Goal: Task Accomplishment & Management: Manage account settings

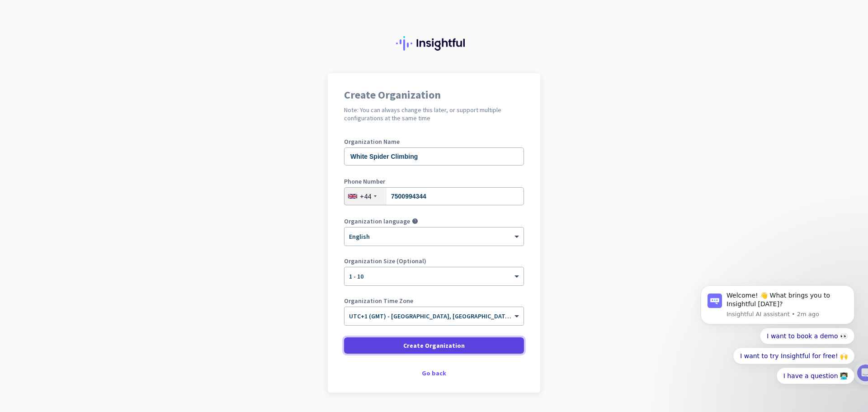
click at [431, 343] on span "Create Organization" at bounding box center [433, 345] width 61 height 9
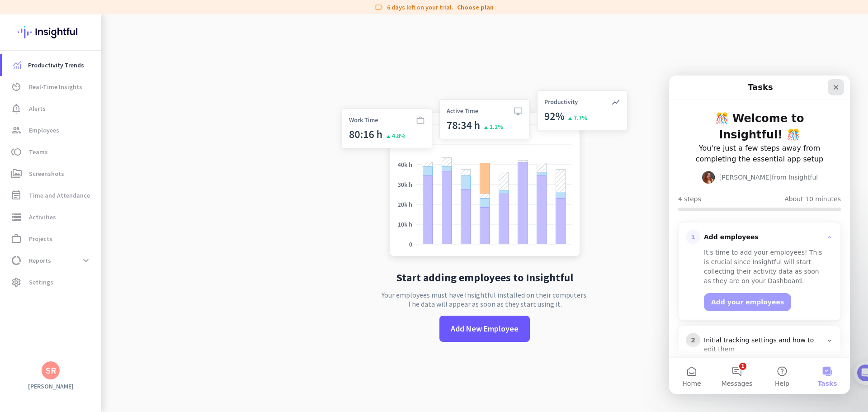
click at [835, 84] on icon "Close" at bounding box center [835, 87] width 7 height 7
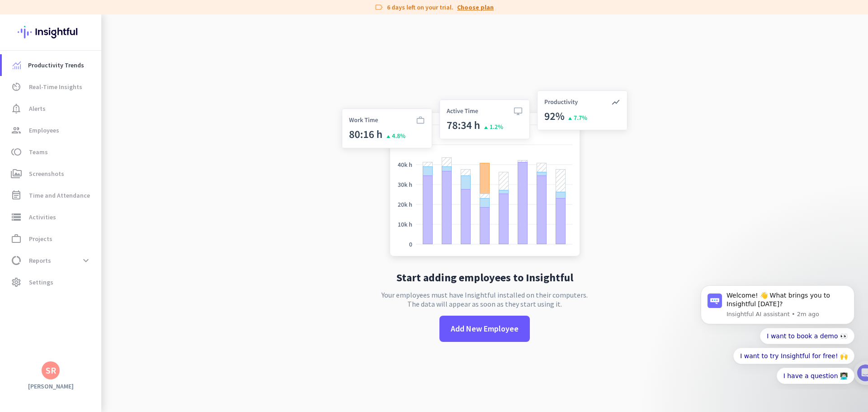
click at [467, 6] on link "Choose plan" at bounding box center [475, 7] width 37 height 9
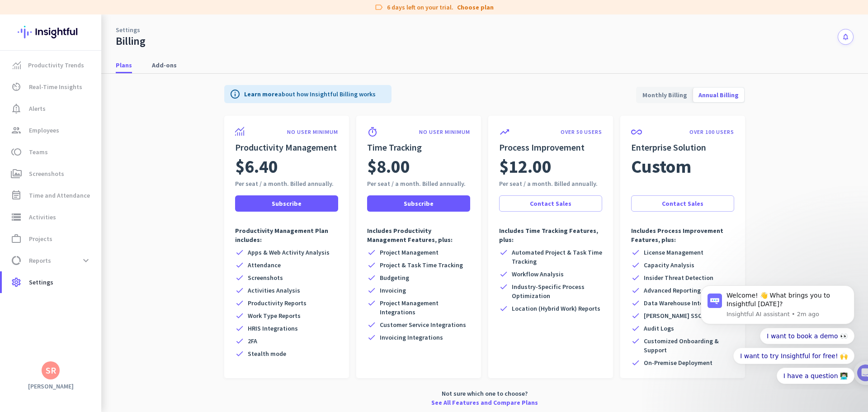
click at [132, 122] on app-billing-plan-tab "info Learn more about how Insightful Billing works Monthly Billing Annual Billi…" at bounding box center [485, 244] width 738 height 340
click at [42, 281] on span "Settings" at bounding box center [41, 282] width 24 height 11
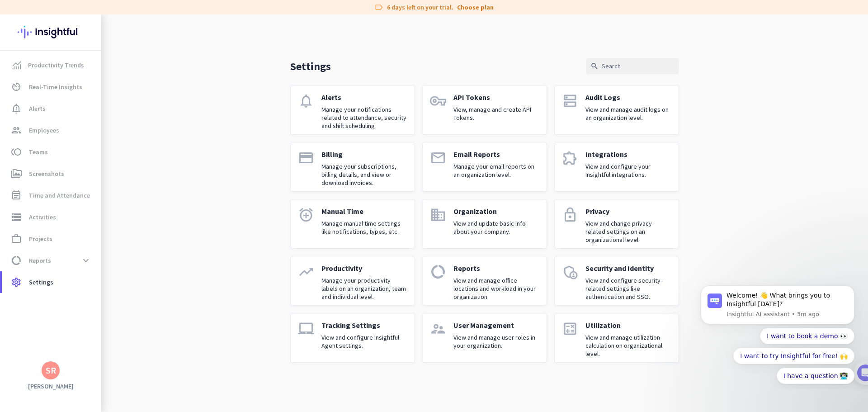
click at [462, 226] on p "View and update basic info about your company." at bounding box center [496, 227] width 86 height 16
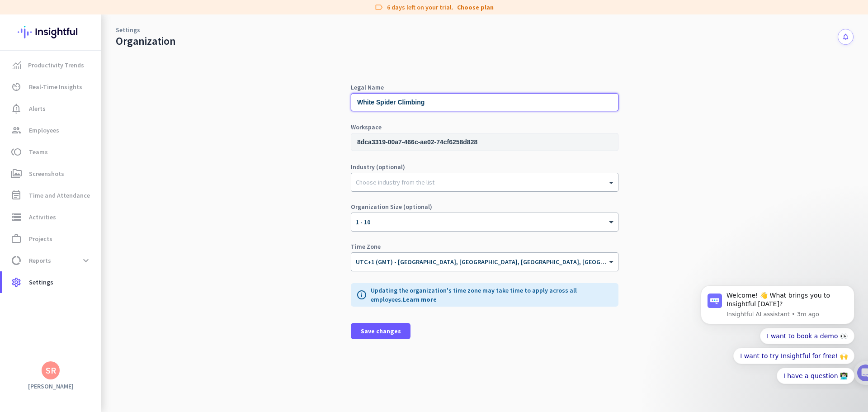
drag, startPoint x: 377, startPoint y: 103, endPoint x: 308, endPoint y: 91, distance: 70.6
click at [308, 91] on div "Legal Name White Spider Climbing Workspace 8dca3319-00a7-466c-ae02-74cf6258d828…" at bounding box center [485, 230] width 738 height 364
type input "Spider Climbing"
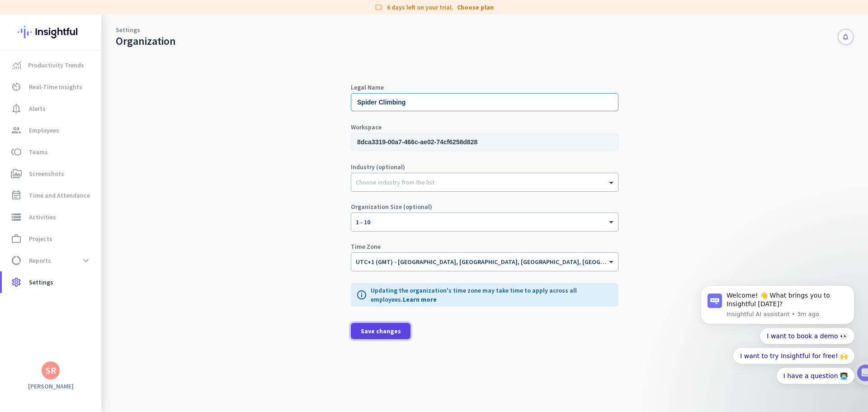
click at [383, 332] on span "Save changes" at bounding box center [381, 330] width 40 height 9
click at [37, 284] on span "Settings" at bounding box center [41, 282] width 24 height 11
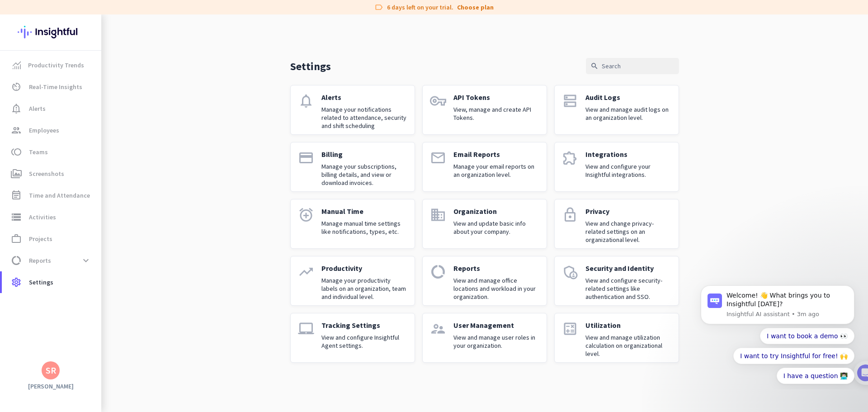
click at [628, 158] on p "Integrations" at bounding box center [628, 154] width 86 height 9
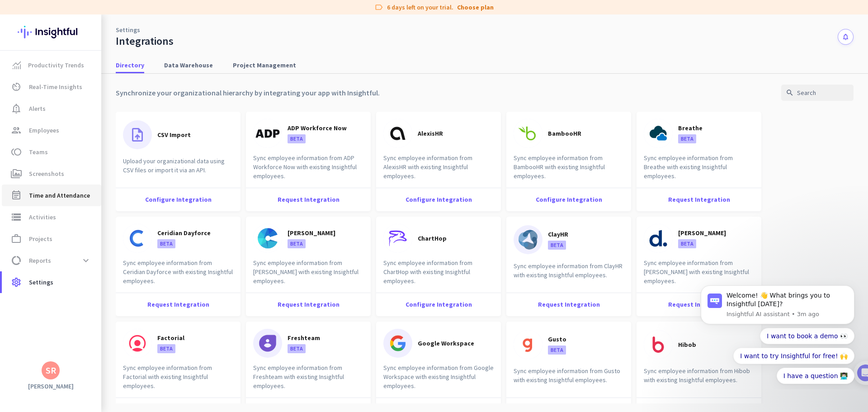
click at [34, 192] on span "Time and Attendance" at bounding box center [59, 195] width 61 height 11
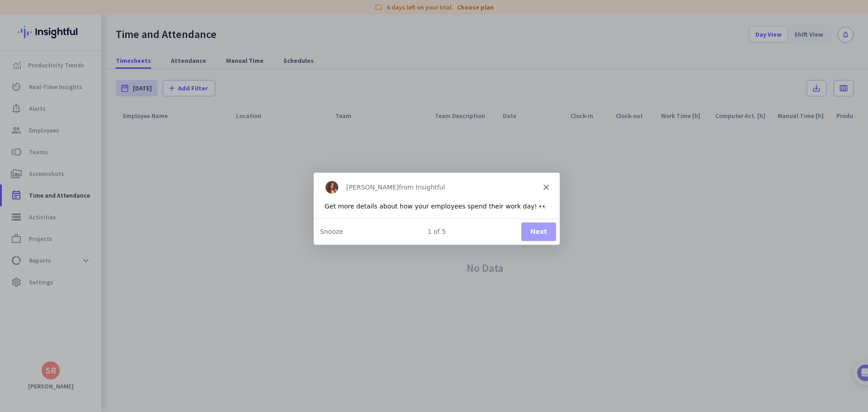
click at [549, 184] on div "[PERSON_NAME] from Insightful" at bounding box center [436, 186] width 246 height 29
click at [545, 186] on polygon "Close" at bounding box center [545, 186] width 5 height 5
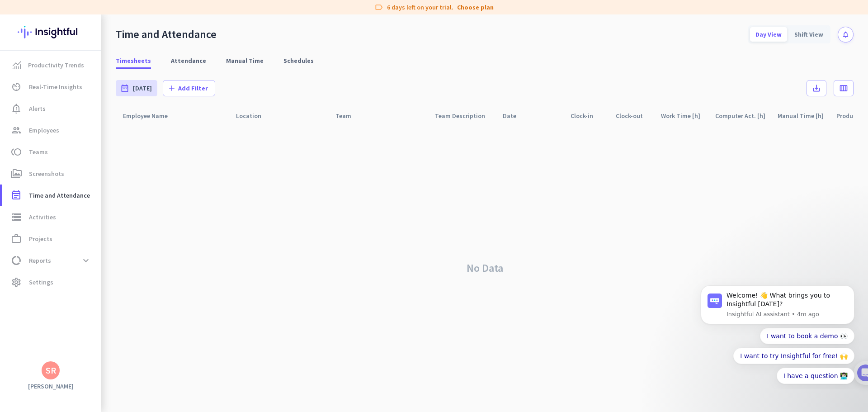
click at [34, 33] on img at bounding box center [51, 31] width 66 height 35
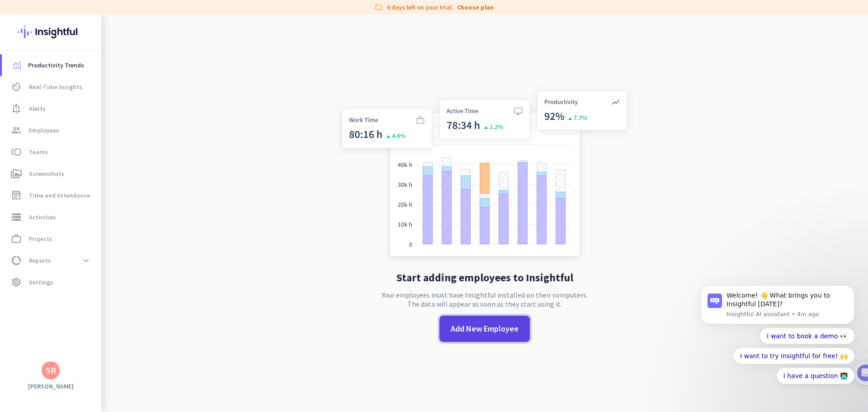
click at [494, 327] on span "Add New Employee" at bounding box center [485, 329] width 68 height 12
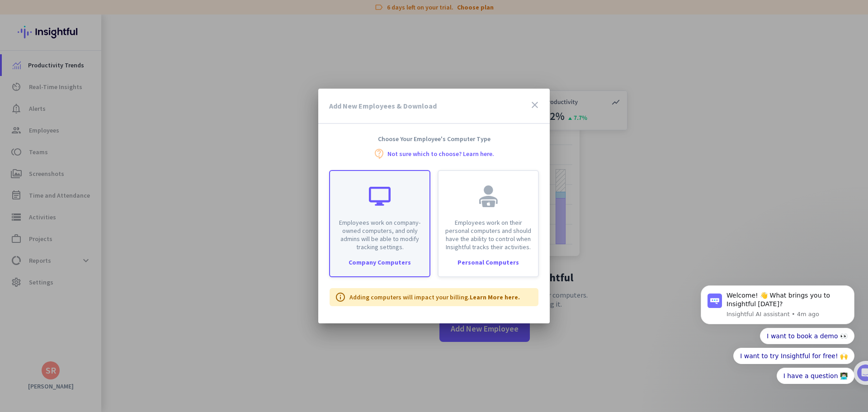
click at [374, 260] on div "Company Computers" at bounding box center [379, 262] width 99 height 6
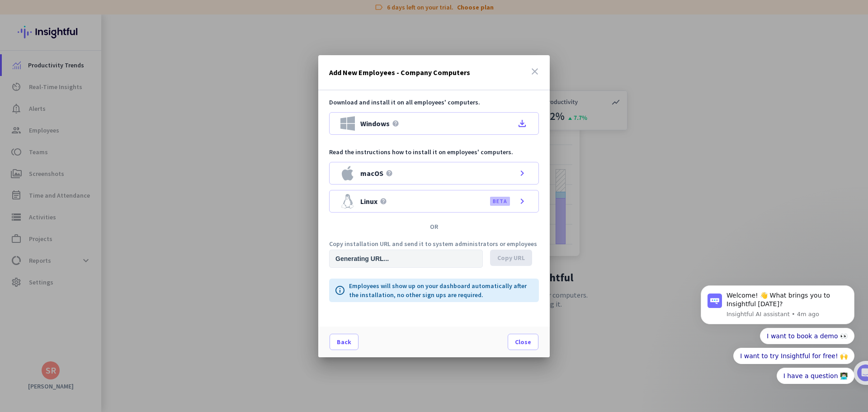
type input "[URL][DOMAIN_NAME]"
click at [508, 258] on span "Copy URL" at bounding box center [511, 257] width 28 height 9
click at [533, 74] on icon "close" at bounding box center [534, 71] width 11 height 11
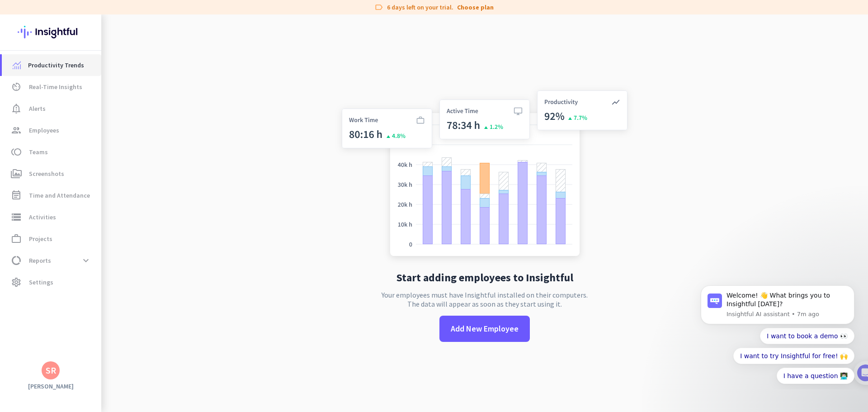
click at [38, 62] on span "Productivity Trends" at bounding box center [56, 65] width 56 height 11
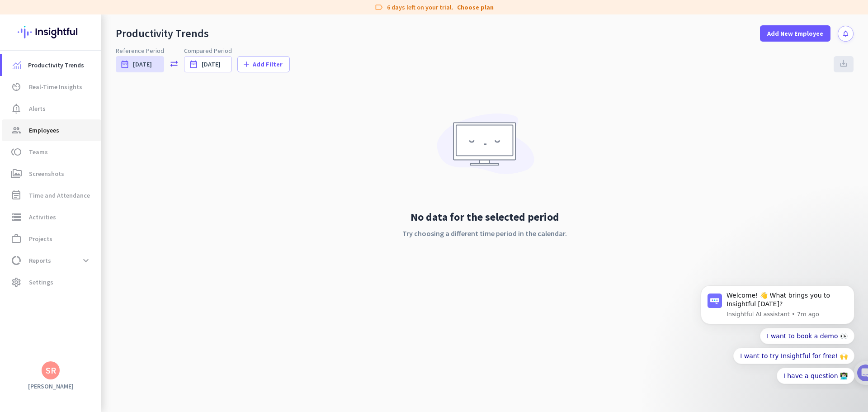
click at [47, 133] on span "Employees" at bounding box center [44, 130] width 30 height 11
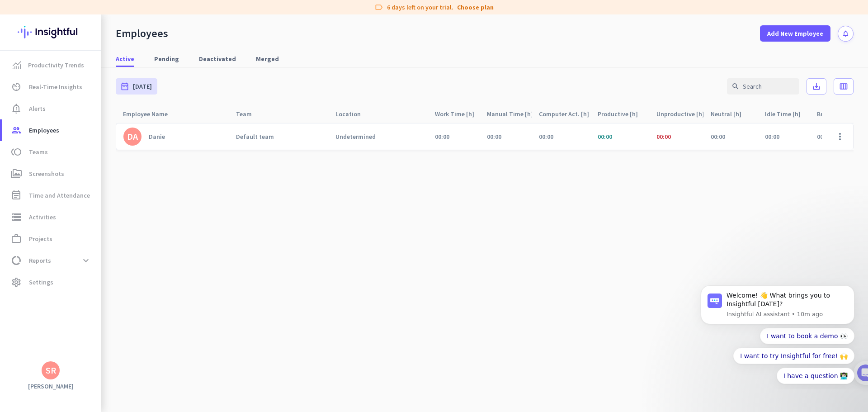
drag, startPoint x: 244, startPoint y: 1, endPoint x: 297, endPoint y: 320, distance: 322.5
click at [297, 320] on cdk-virtual-scroll-viewport "DA [PERSON_NAME] Default team Undetermined 00:00 00:00 00:00 00:00 00:00 00:00 …" at bounding box center [485, 266] width 738 height 289
click at [160, 139] on div "Danie" at bounding box center [157, 136] width 16 height 8
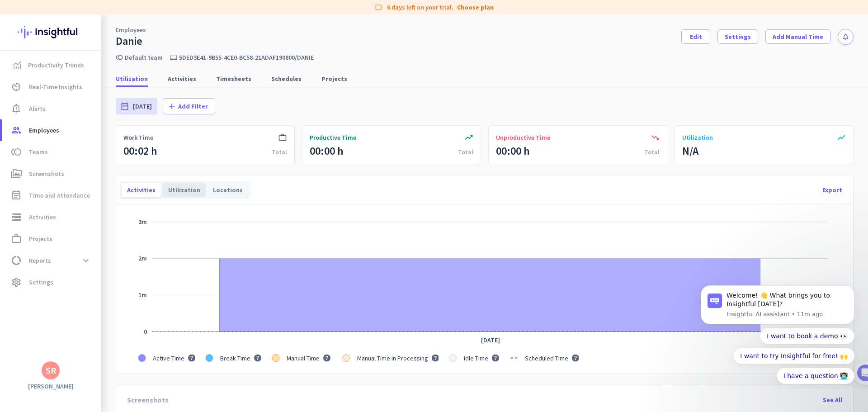
click at [180, 190] on div "Utilization" at bounding box center [184, 190] width 43 height 14
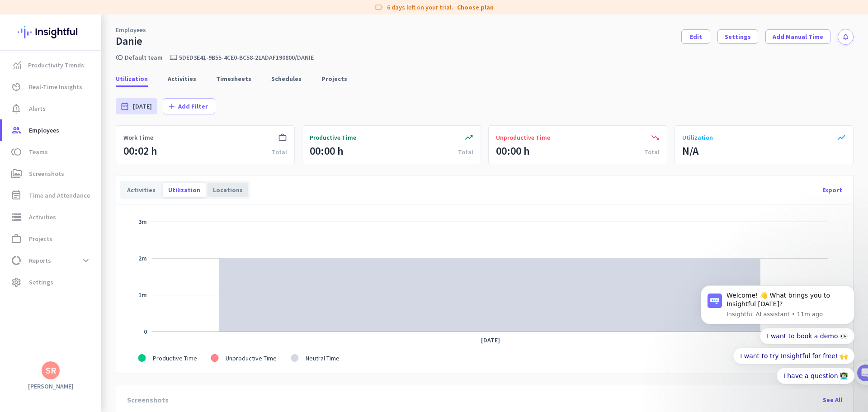
click at [227, 191] on div "Locations" at bounding box center [227, 190] width 41 height 14
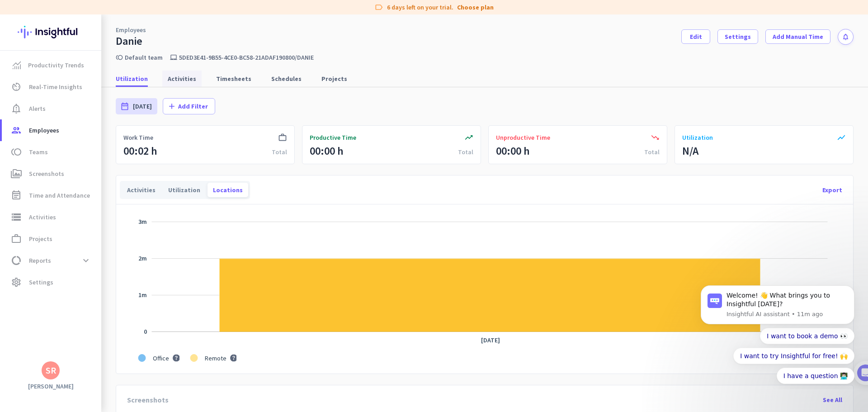
click at [177, 79] on span "Activities" at bounding box center [182, 78] width 28 height 9
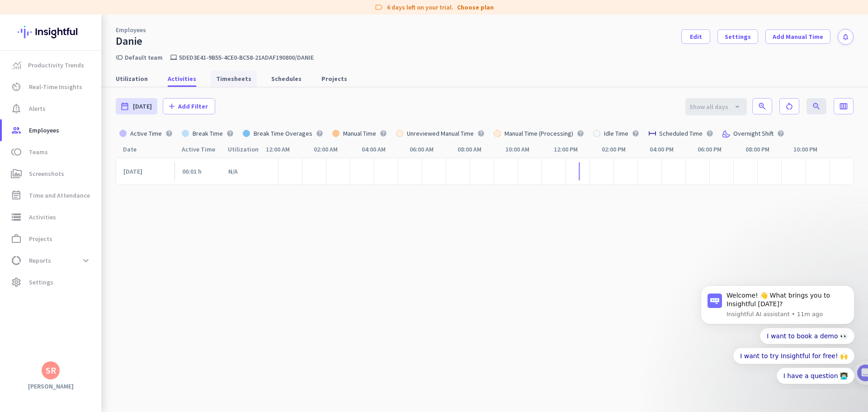
click at [223, 75] on span "Timesheets" at bounding box center [233, 78] width 35 height 9
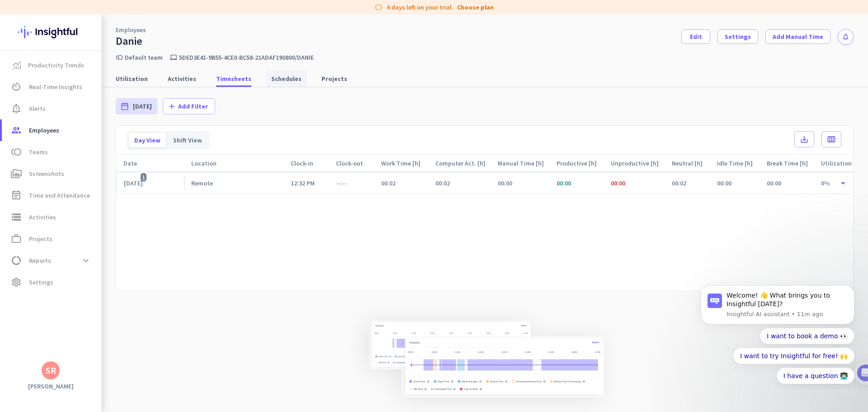
click at [271, 81] on span "Schedules" at bounding box center [286, 78] width 30 height 9
type input "[DATE] - [DATE]"
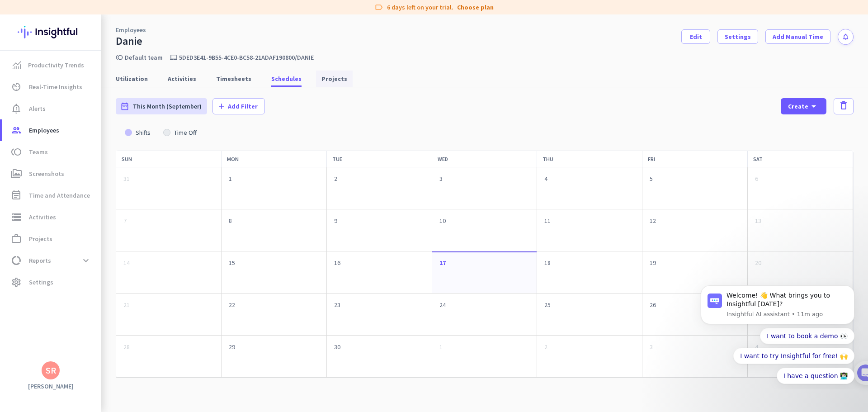
click at [325, 75] on span "Projects" at bounding box center [334, 78] width 26 height 9
type input "[DATE] - [DATE]"
